Goal: Transaction & Acquisition: Purchase product/service

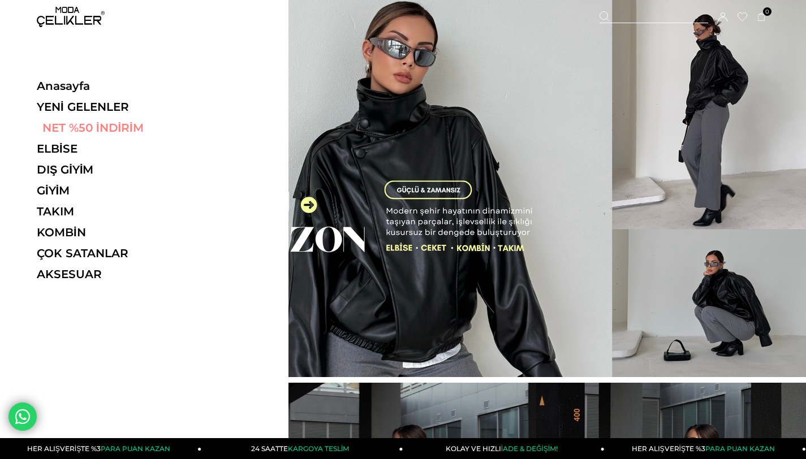
click at [64, 127] on link "NET %50 İNDİRİM" at bounding box center [115, 128] width 156 height 14
click at [65, 87] on link "Anasayfa" at bounding box center [115, 86] width 156 height 14
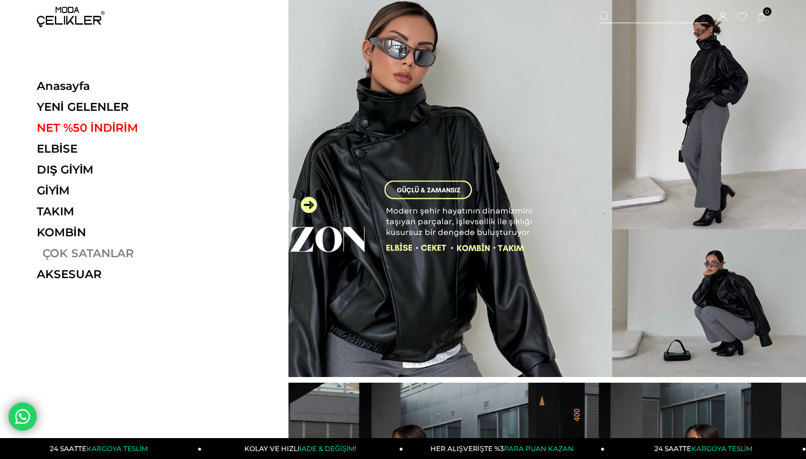
click at [79, 251] on link "ÇOK SATANLAR" at bounding box center [115, 254] width 156 height 14
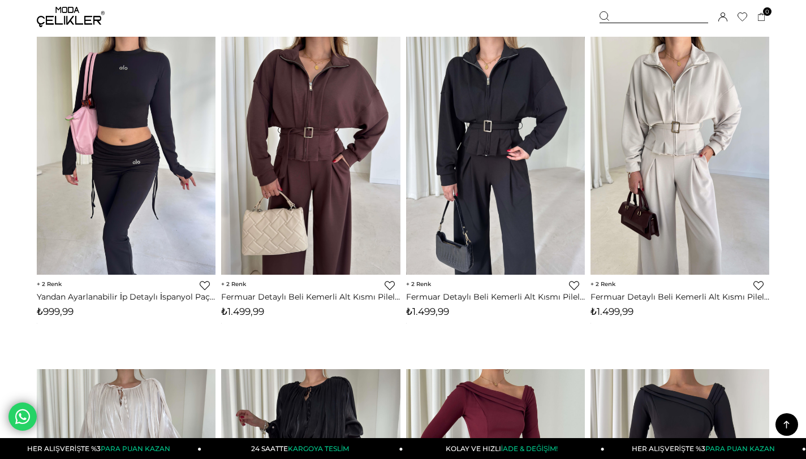
scroll to position [3109, 0]
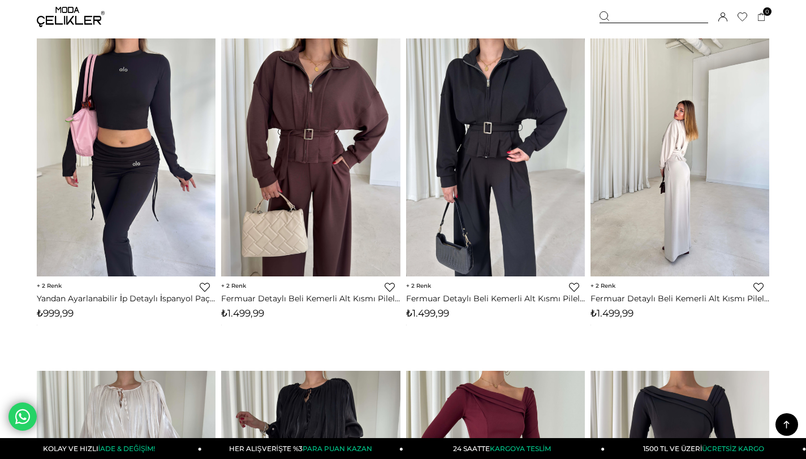
click at [681, 143] on img at bounding box center [679, 157] width 179 height 238
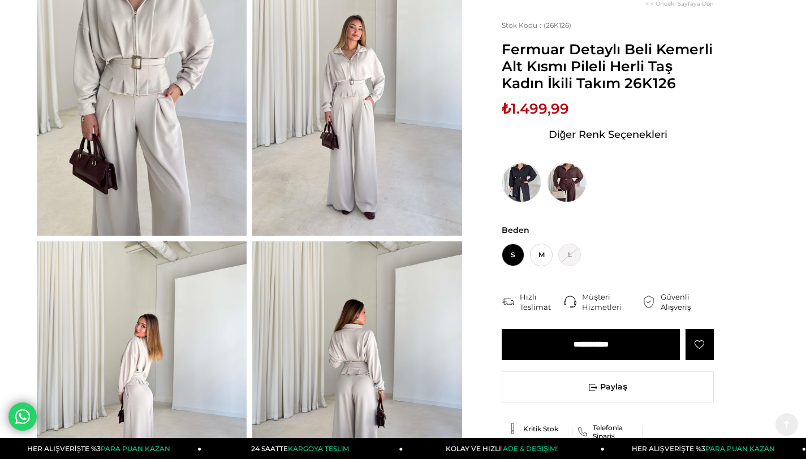
scroll to position [167, 0]
